Goal: Information Seeking & Learning: Learn about a topic

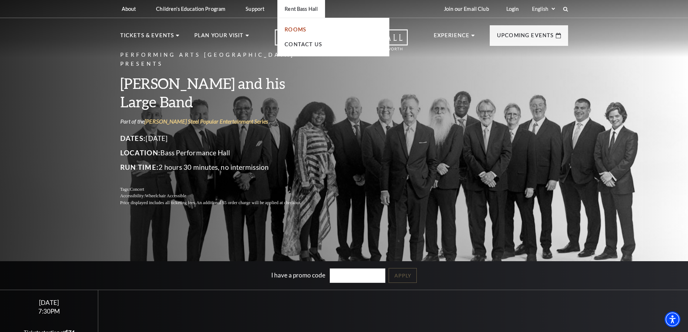
click at [301, 28] on link "Rooms" at bounding box center [296, 29] width 22 height 6
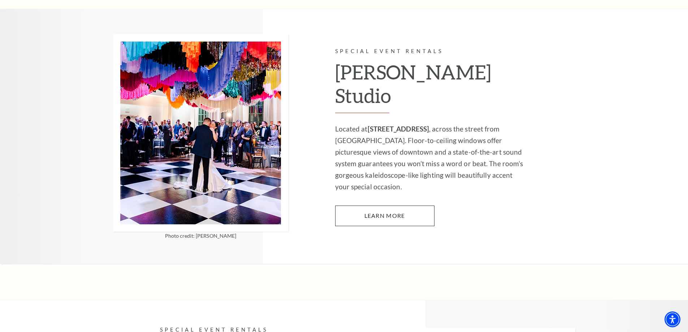
scroll to position [614, 0]
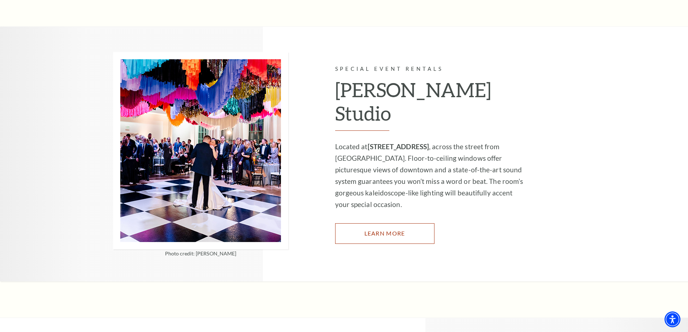
click at [383, 223] on link "Learn More" at bounding box center [384, 233] width 99 height 20
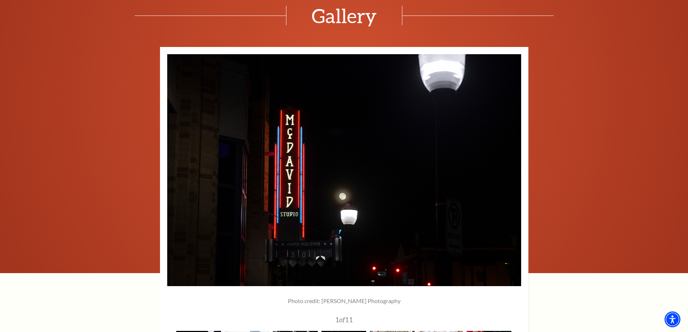
scroll to position [903, 0]
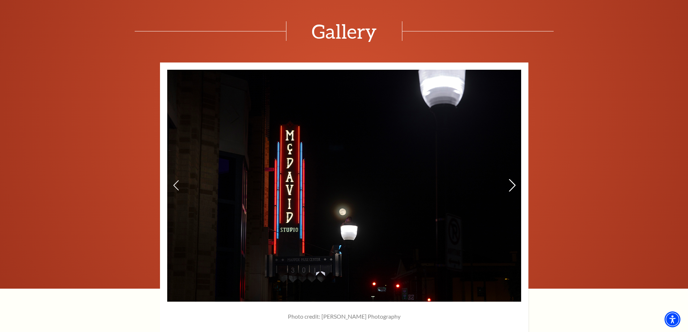
click at [511, 190] on icon at bounding box center [512, 185] width 8 height 13
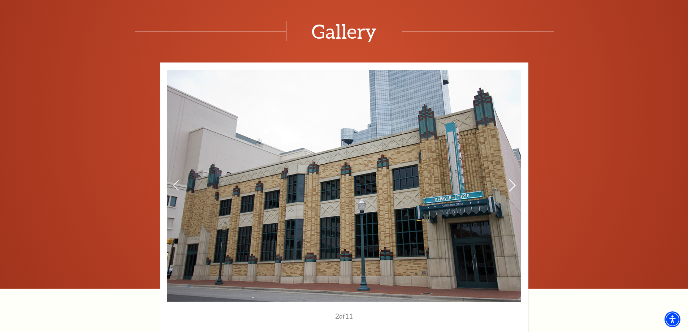
click at [513, 190] on icon at bounding box center [512, 185] width 8 height 13
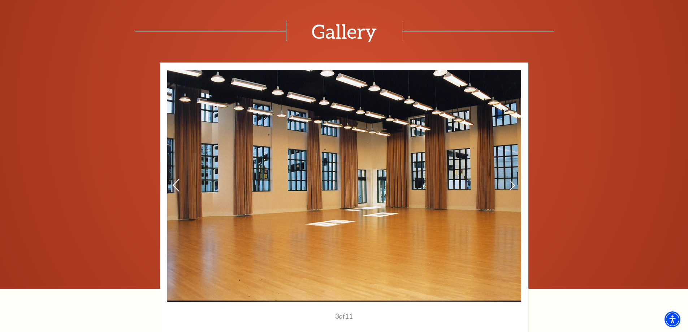
click at [177, 188] on icon at bounding box center [176, 185] width 8 height 13
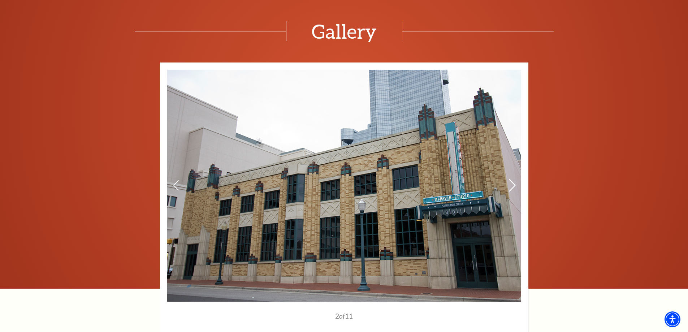
click at [513, 186] on icon at bounding box center [512, 185] width 8 height 13
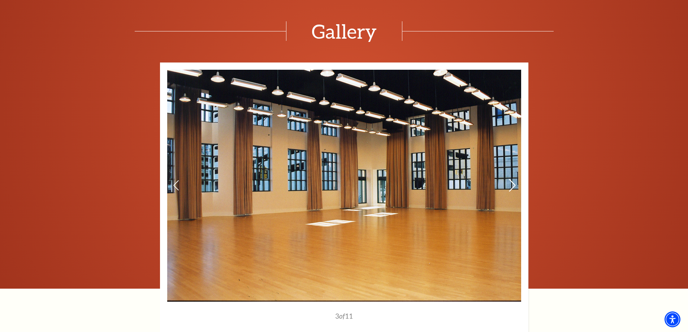
click at [513, 186] on icon at bounding box center [512, 185] width 8 height 13
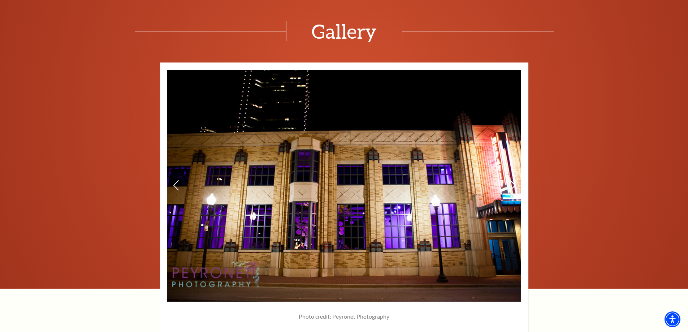
click at [513, 186] on icon at bounding box center [512, 185] width 8 height 13
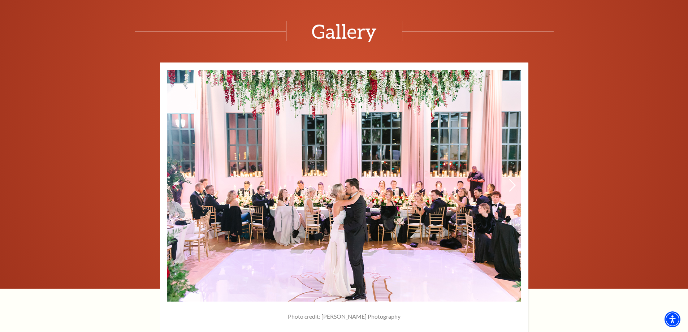
click at [513, 186] on icon at bounding box center [512, 185] width 8 height 13
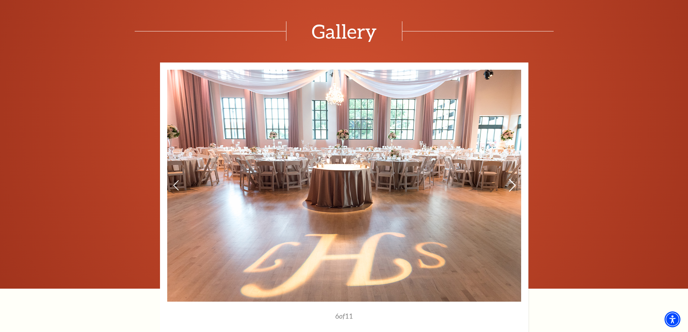
click at [513, 186] on icon at bounding box center [512, 185] width 8 height 13
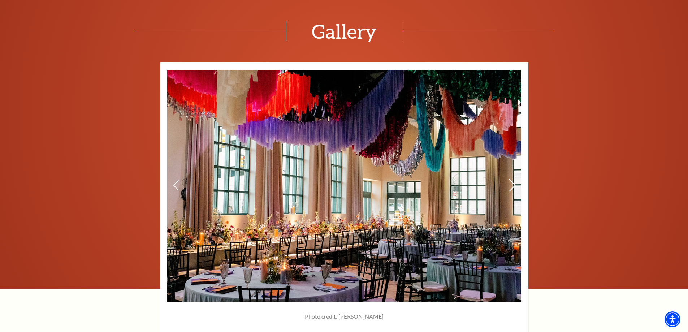
click at [513, 186] on icon at bounding box center [512, 185] width 8 height 13
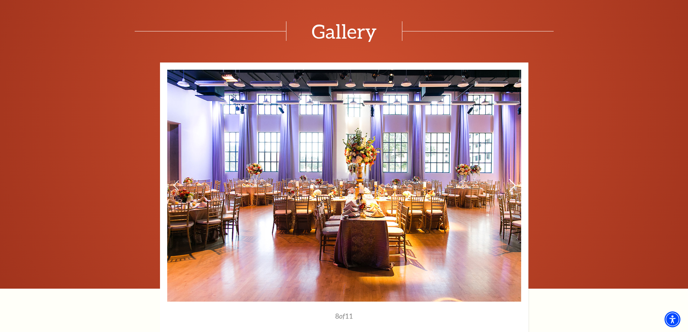
click at [513, 186] on icon at bounding box center [512, 185] width 8 height 13
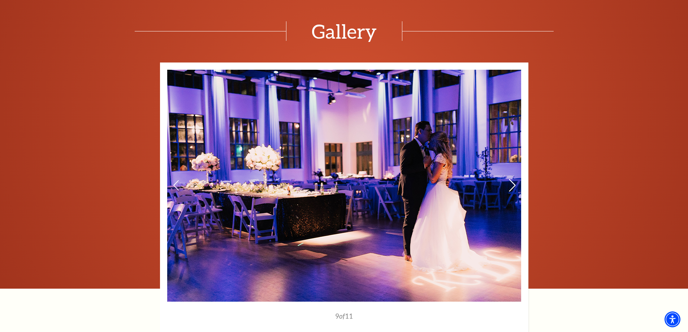
click at [513, 186] on icon at bounding box center [512, 185] width 8 height 13
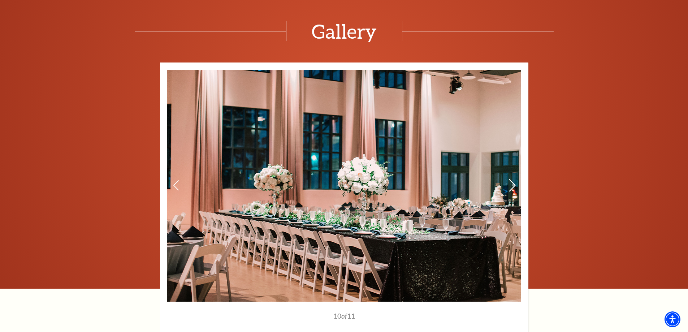
click at [513, 186] on icon at bounding box center [512, 185] width 8 height 13
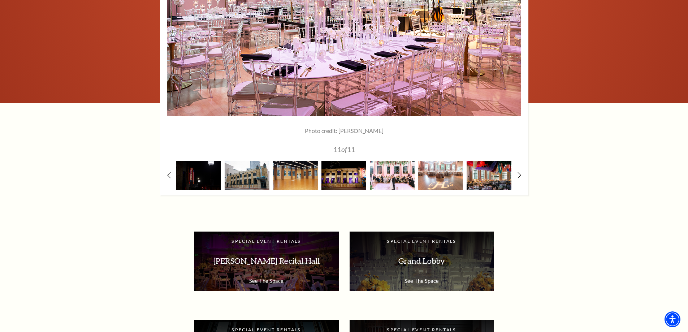
scroll to position [1192, 0]
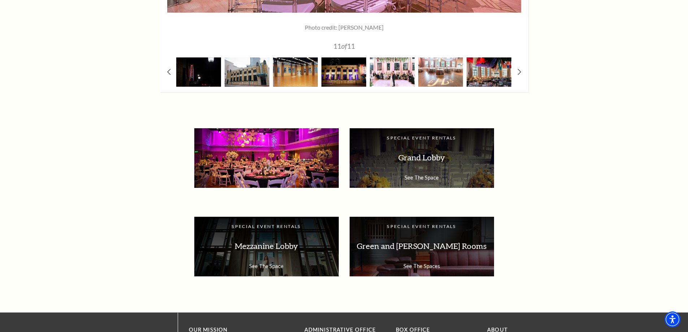
click at [257, 161] on p "[PERSON_NAME] Recital Hall" at bounding box center [267, 157] width 130 height 23
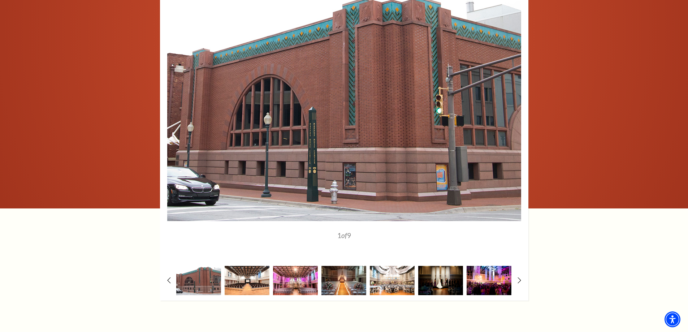
scroll to position [945, 0]
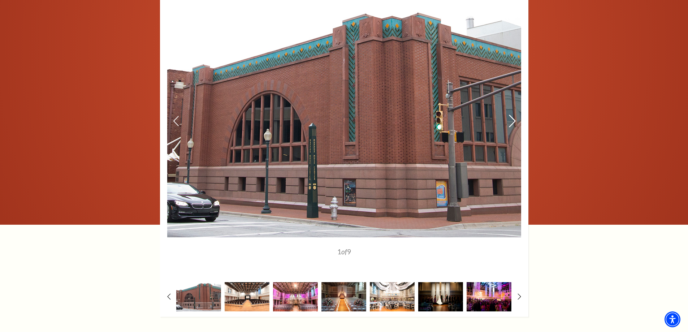
click at [511, 121] on icon at bounding box center [512, 121] width 8 height 13
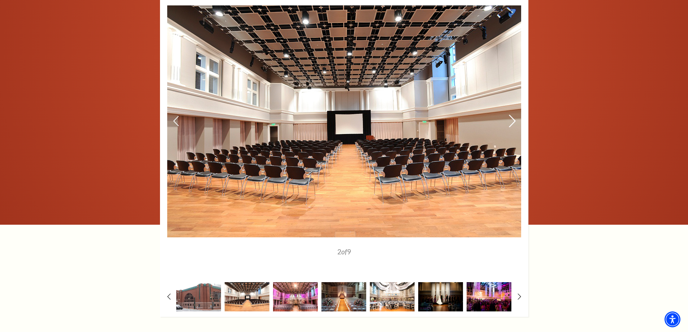
click at [515, 118] on icon at bounding box center [512, 121] width 8 height 13
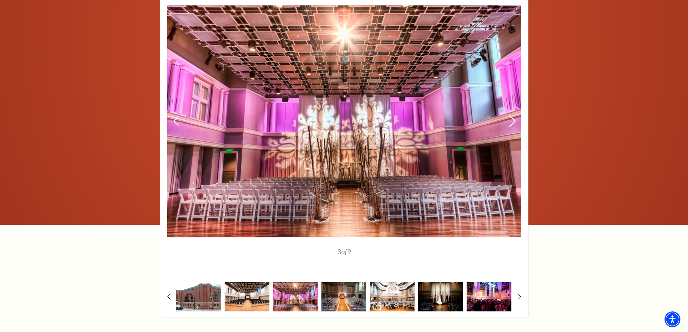
click at [515, 118] on icon at bounding box center [512, 121] width 8 height 13
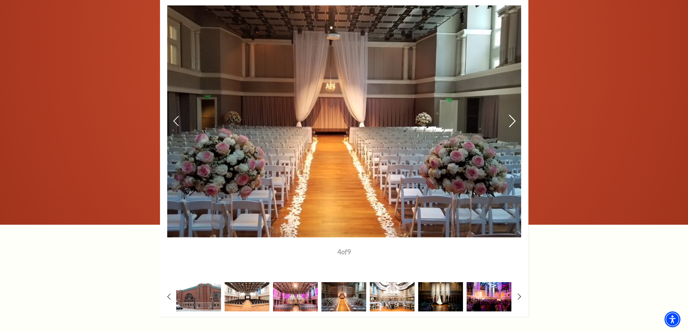
click at [515, 118] on icon at bounding box center [512, 121] width 8 height 13
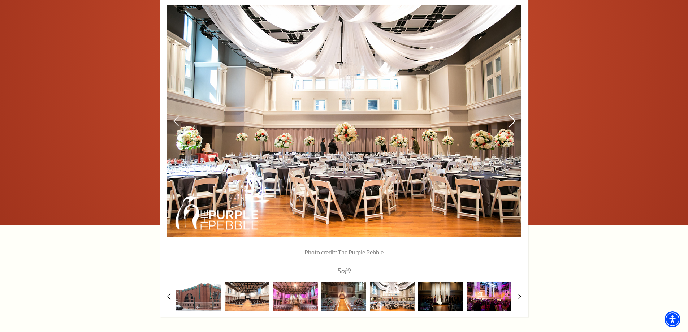
click at [515, 118] on icon at bounding box center [512, 121] width 8 height 13
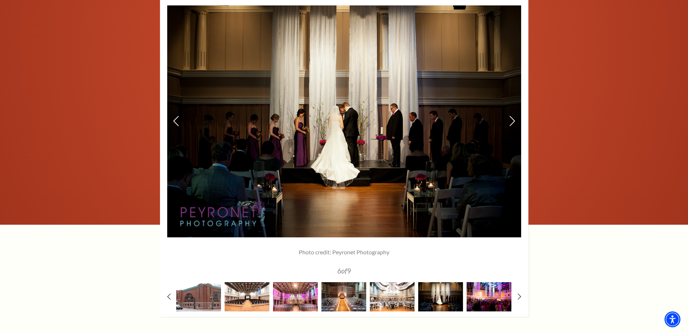
click at [517, 114] on img at bounding box center [344, 121] width 354 height 232
click at [514, 116] on icon at bounding box center [512, 121] width 8 height 13
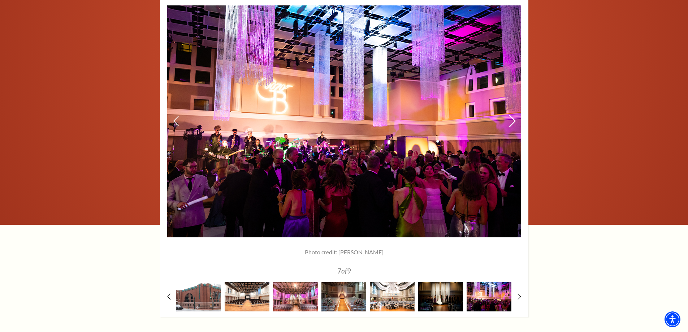
click at [514, 116] on icon at bounding box center [512, 121] width 8 height 13
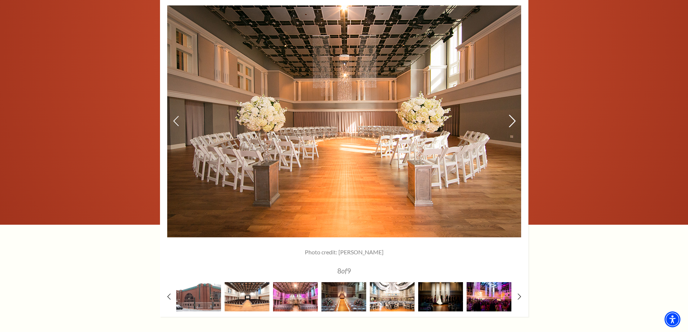
click at [514, 116] on icon at bounding box center [512, 121] width 8 height 13
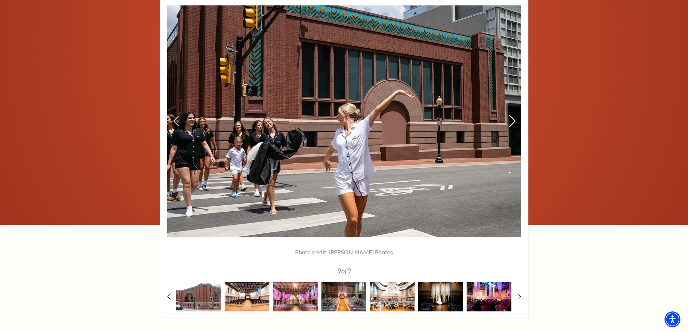
click at [514, 116] on icon at bounding box center [512, 121] width 8 height 13
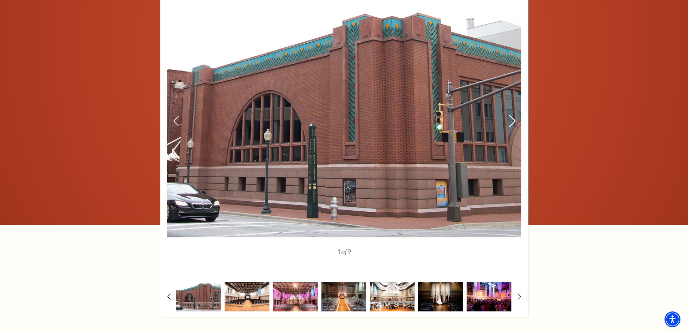
click at [514, 116] on icon at bounding box center [512, 121] width 8 height 13
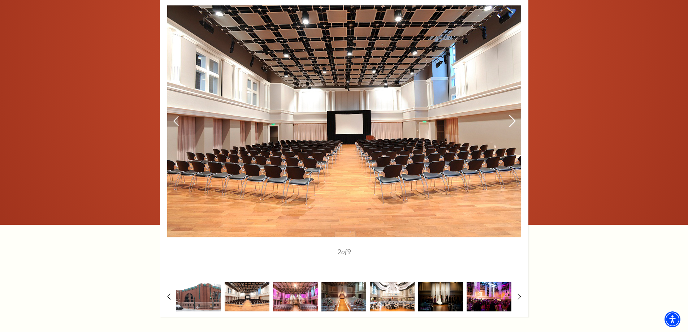
click at [514, 116] on icon at bounding box center [512, 121] width 8 height 13
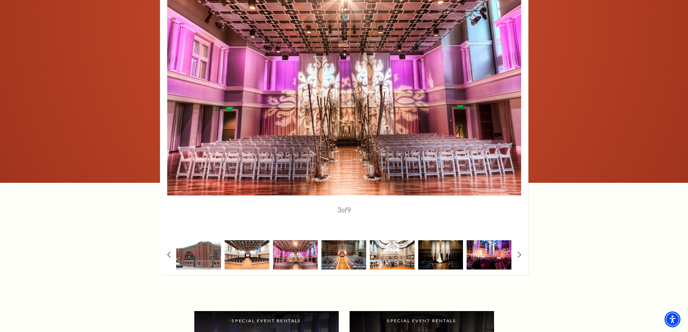
scroll to position [1162, 0]
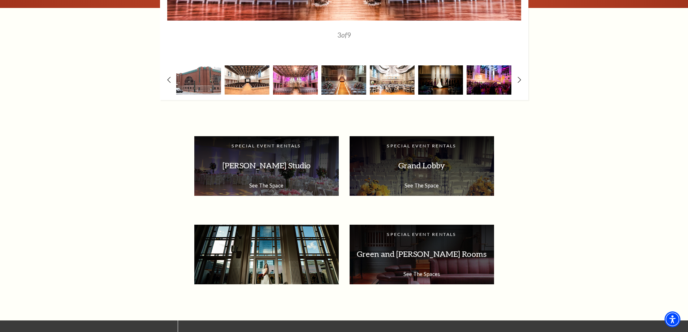
click at [273, 259] on p "Mezzanine Lobby" at bounding box center [267, 254] width 130 height 23
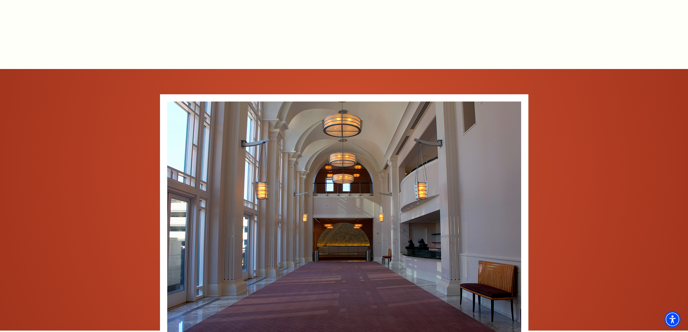
scroll to position [722, 0]
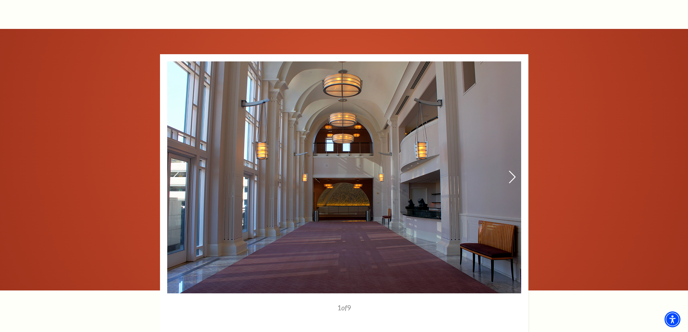
click at [511, 181] on icon at bounding box center [512, 177] width 8 height 13
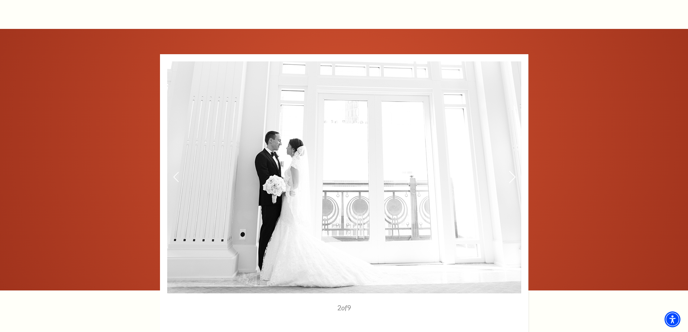
click at [511, 181] on icon at bounding box center [512, 177] width 8 height 13
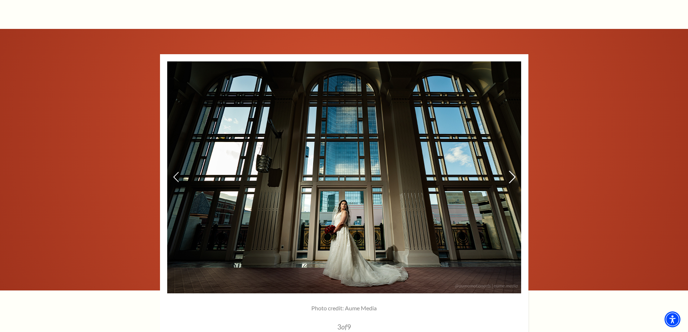
click at [511, 181] on icon at bounding box center [512, 177] width 8 height 13
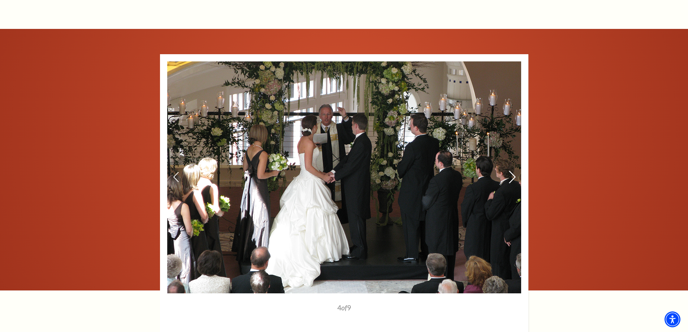
click at [511, 181] on icon at bounding box center [512, 177] width 8 height 13
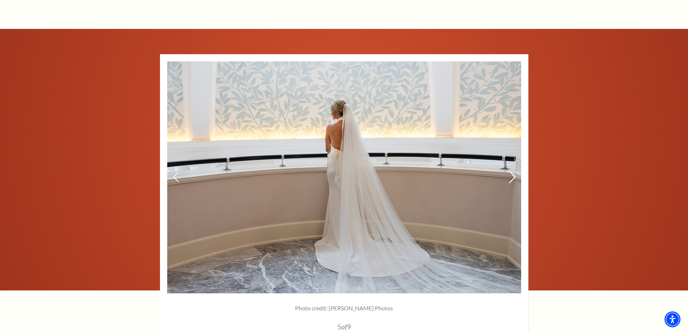
click at [511, 181] on icon at bounding box center [512, 177] width 8 height 13
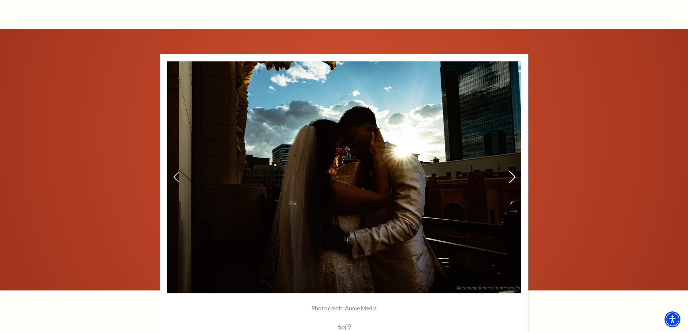
click at [511, 181] on icon at bounding box center [512, 177] width 8 height 13
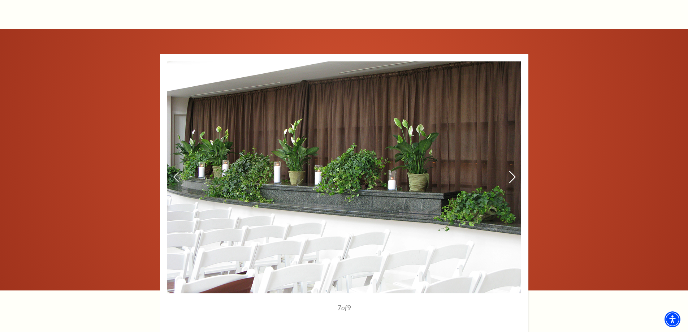
click at [511, 181] on icon at bounding box center [512, 177] width 8 height 13
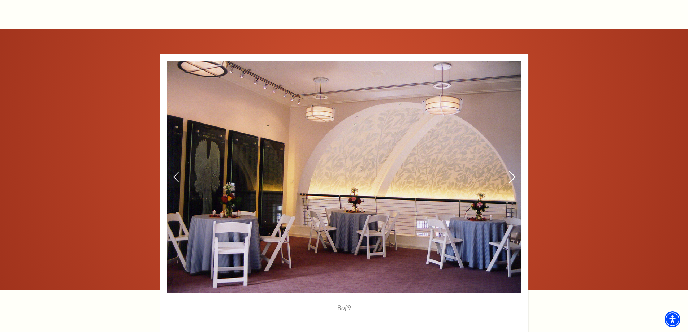
click at [511, 181] on icon at bounding box center [512, 177] width 8 height 13
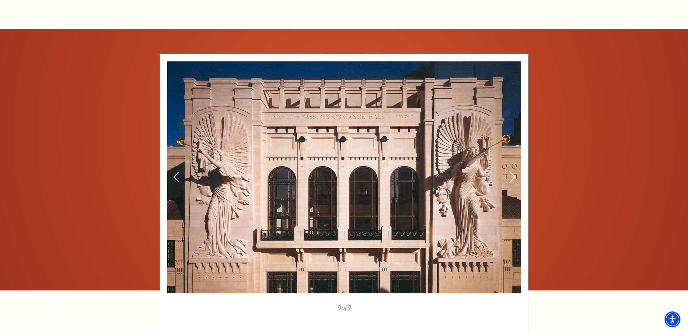
click at [511, 181] on icon at bounding box center [512, 177] width 8 height 13
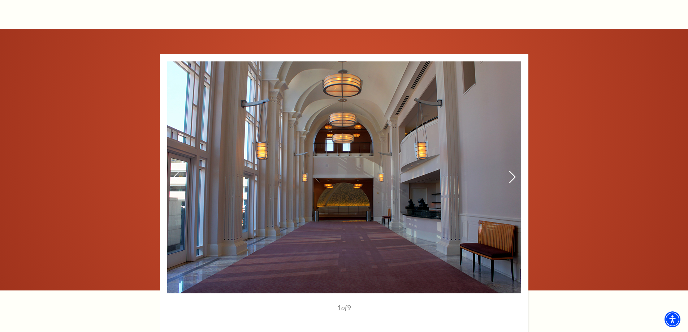
click at [511, 181] on icon at bounding box center [512, 177] width 8 height 13
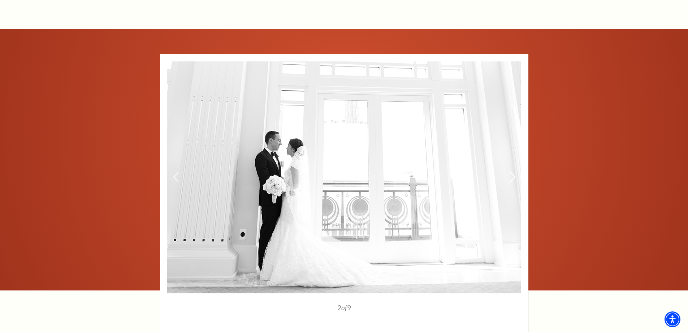
click at [511, 181] on icon at bounding box center [512, 177] width 8 height 13
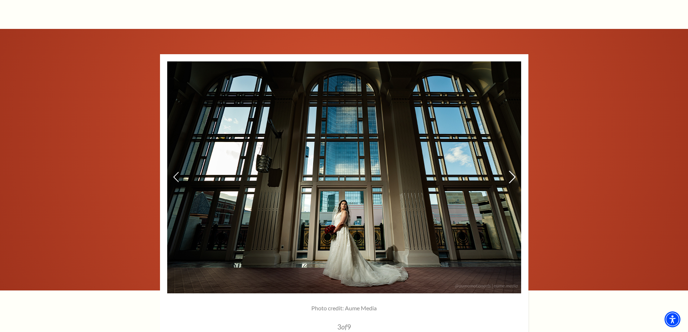
click at [511, 181] on icon at bounding box center [512, 177] width 8 height 13
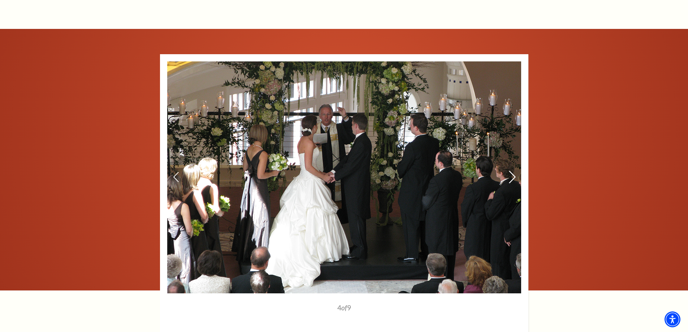
click at [511, 181] on icon at bounding box center [512, 177] width 8 height 13
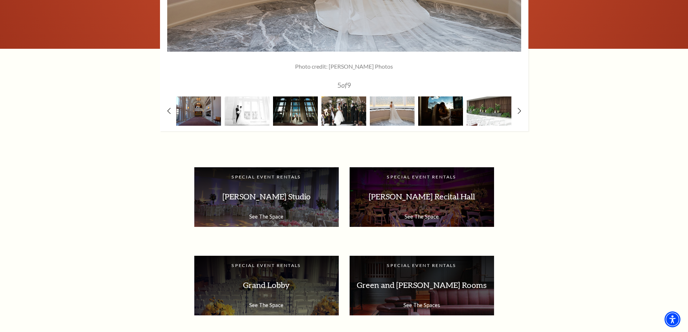
scroll to position [1011, 0]
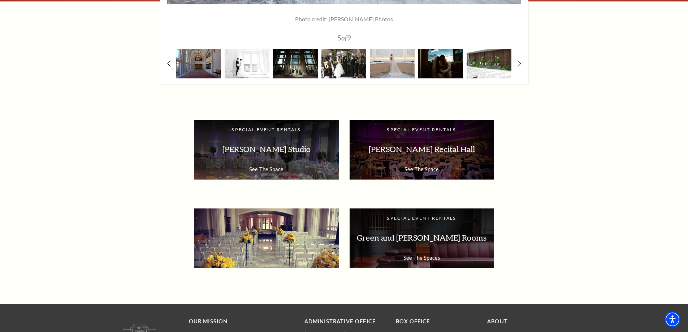
click at [270, 253] on div "Special Event Rentals Grand Lobby See The Space" at bounding box center [266, 238] width 144 height 60
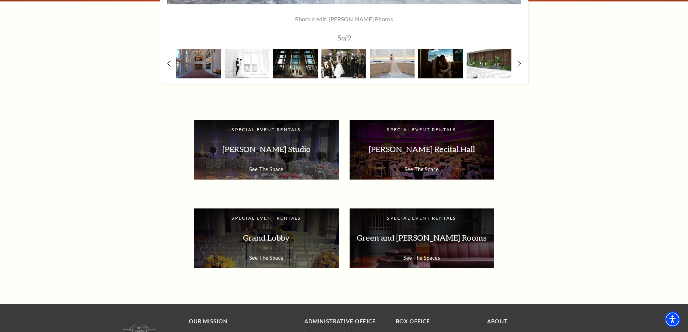
scroll to position [1010, 0]
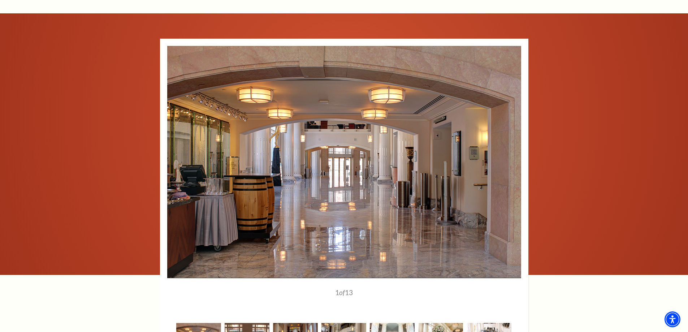
scroll to position [751, 0]
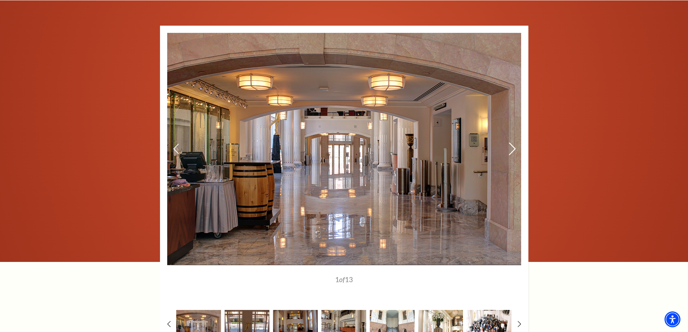
click at [514, 152] on icon at bounding box center [512, 148] width 8 height 13
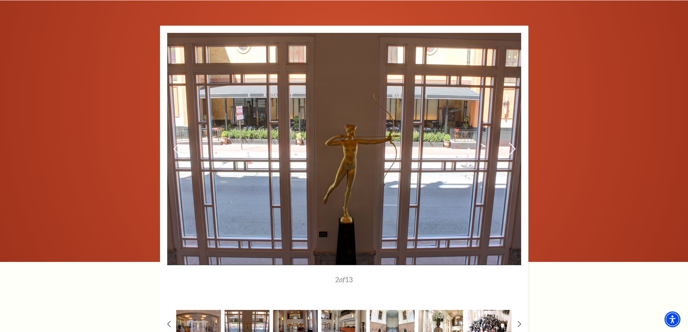
click at [514, 152] on icon at bounding box center [512, 148] width 8 height 13
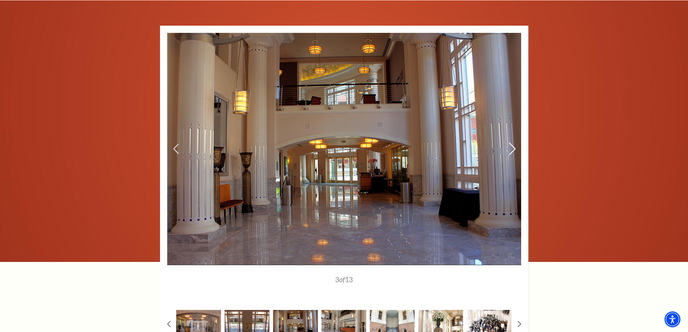
click at [514, 152] on icon at bounding box center [512, 148] width 8 height 13
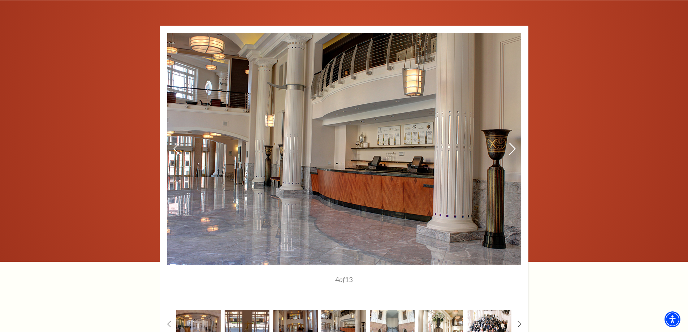
click at [514, 152] on icon at bounding box center [512, 148] width 8 height 13
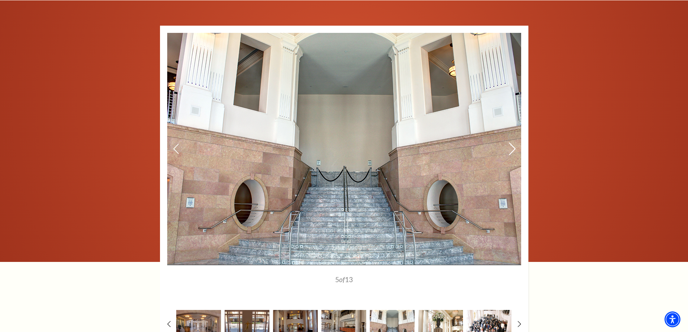
click at [514, 152] on icon at bounding box center [512, 148] width 8 height 13
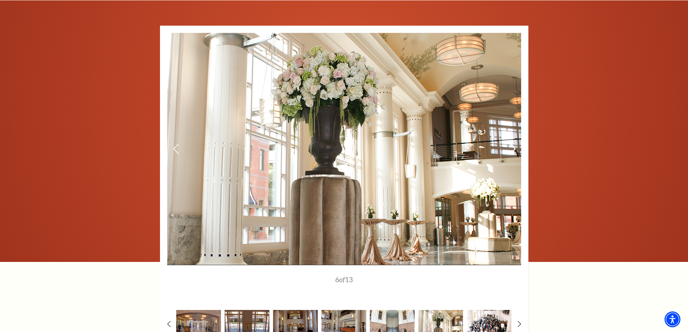
click at [511, 149] on icon at bounding box center [512, 148] width 8 height 13
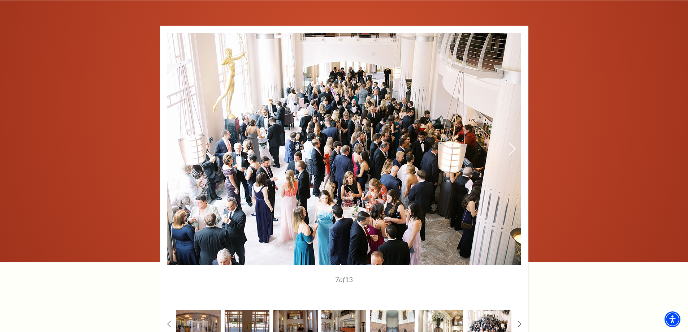
click at [511, 149] on icon at bounding box center [512, 148] width 8 height 13
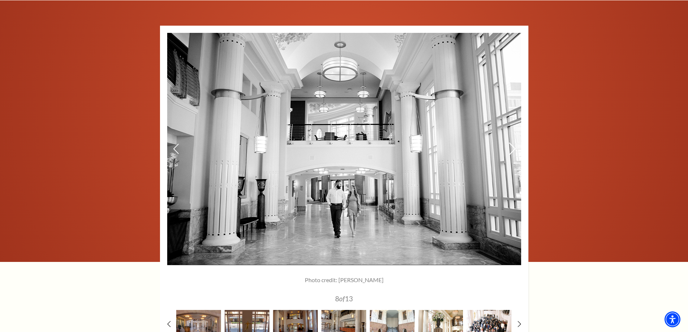
click at [511, 149] on icon at bounding box center [512, 148] width 8 height 13
